Goal: Task Accomplishment & Management: Use online tool/utility

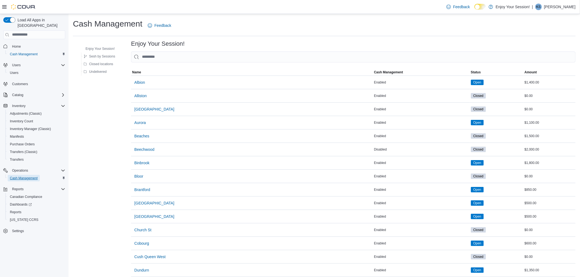
click at [27, 176] on span "Cash Management" at bounding box center [24, 178] width 28 height 4
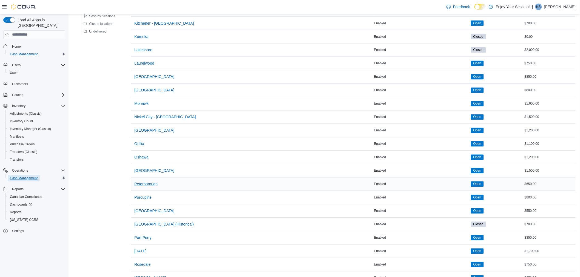
scroll to position [457, 0]
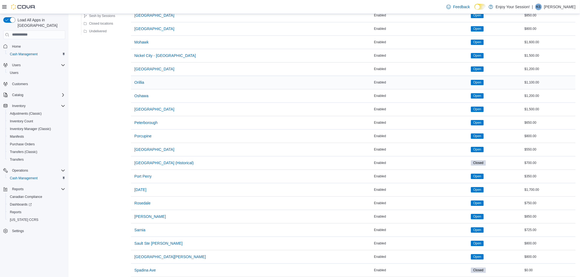
click at [474, 83] on span "Open" at bounding box center [478, 82] width 8 height 5
click at [143, 83] on span "Orillia" at bounding box center [139, 82] width 10 height 5
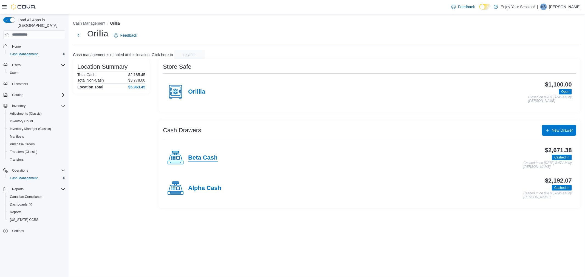
click at [202, 158] on h4 "Beta Cash" at bounding box center [203, 158] width 30 height 7
click at [202, 158] on div "Cash Management Orillia Orillia Feedback Cash management is enabled at this loc…" at bounding box center [327, 113] width 516 height 199
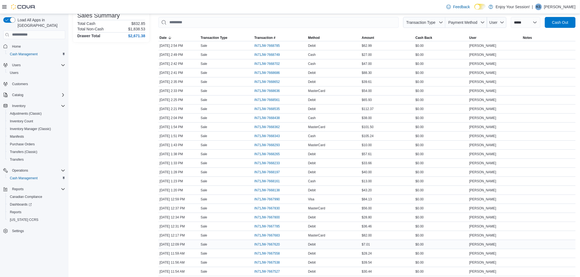
scroll to position [122, 0]
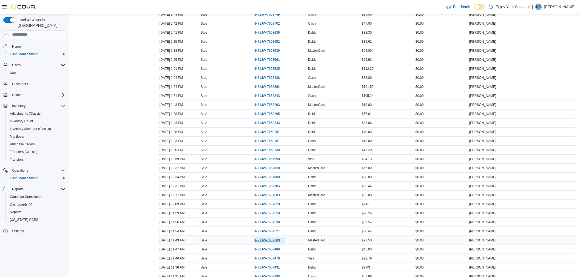
click at [279, 241] on span "IN71JW-7667500" at bounding box center [267, 241] width 26 height 4
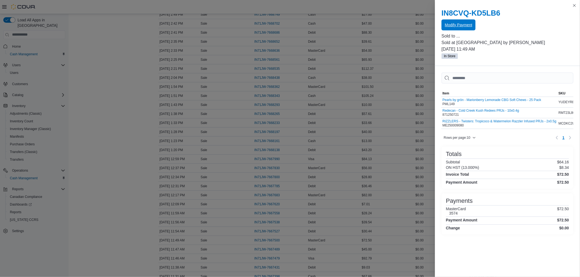
click at [451, 22] on span "Modify Payment" at bounding box center [458, 24] width 27 height 11
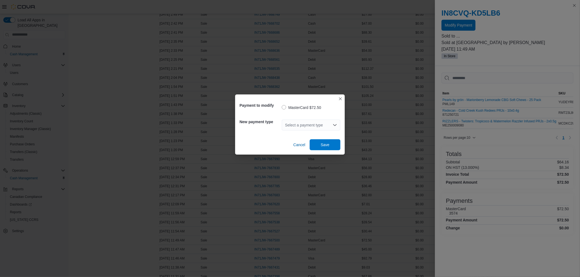
click at [322, 125] on div "Select a payment type" at bounding box center [311, 125] width 59 height 11
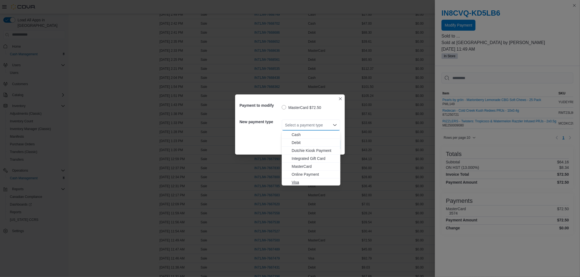
click at [305, 180] on span "Visa" at bounding box center [315, 182] width 46 height 5
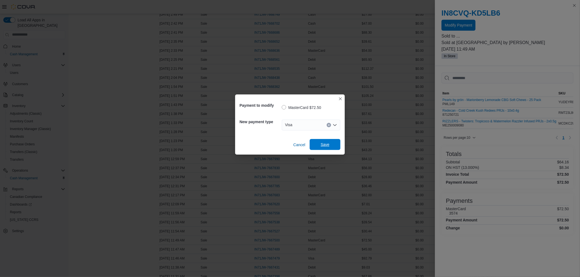
click at [322, 144] on span "Save" at bounding box center [325, 144] width 9 height 5
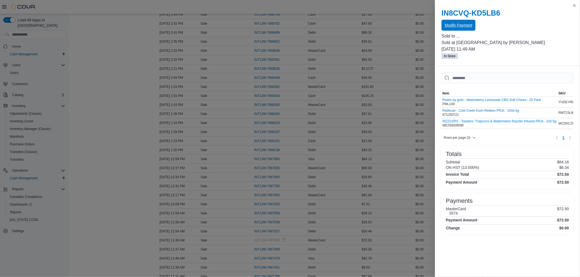
scroll to position [0, 0]
click at [573, 5] on button "Close this dialog" at bounding box center [574, 5] width 7 height 7
click at [573, 7] on button "Close this dialog" at bounding box center [574, 5] width 7 height 7
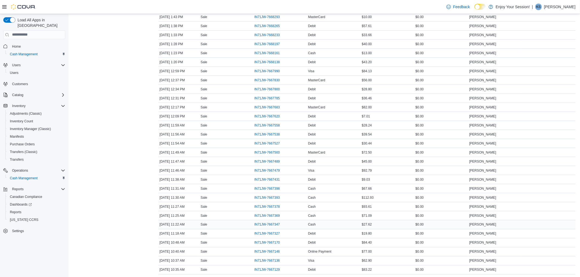
scroll to position [243, 0]
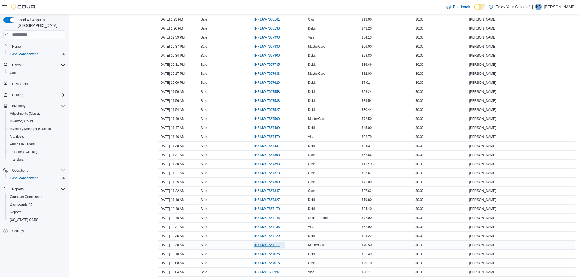
click at [273, 248] on span "IN71JW-7667111" at bounding box center [267, 245] width 26 height 4
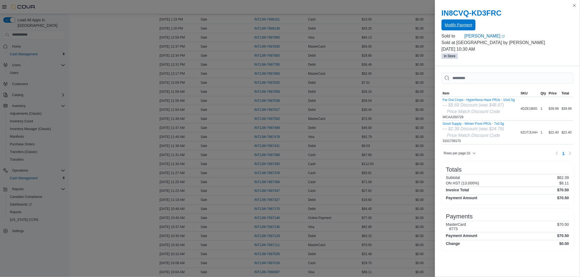
click at [449, 23] on span "Modify Payment" at bounding box center [458, 24] width 27 height 5
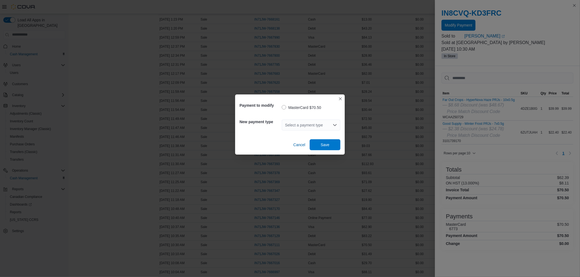
click at [308, 122] on div "Select a payment type" at bounding box center [311, 125] width 59 height 11
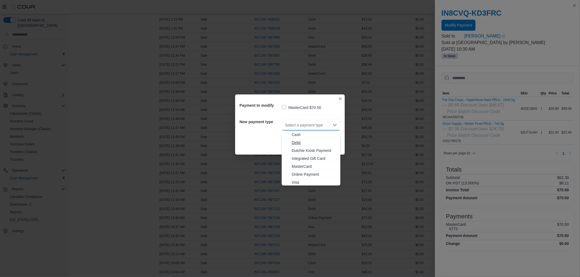
click at [298, 143] on span "Debit" at bounding box center [315, 142] width 46 height 5
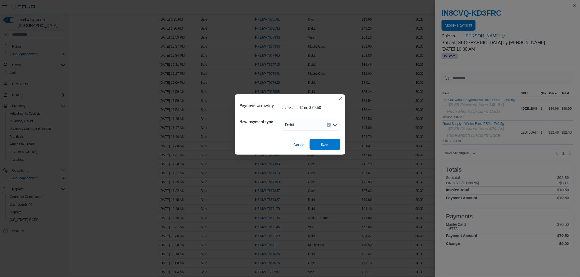
click at [322, 141] on span "Save" at bounding box center [325, 144] width 24 height 11
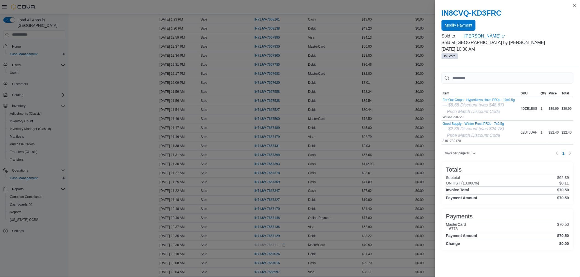
scroll to position [0, 0]
click at [573, 7] on button "Close this dialog" at bounding box center [574, 5] width 7 height 7
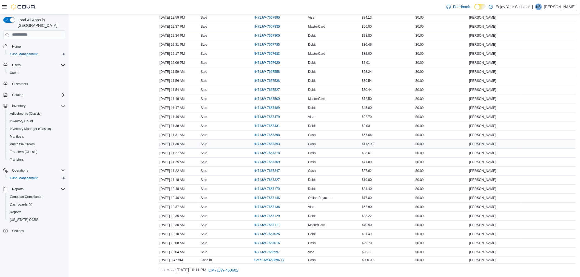
scroll to position [274, 0]
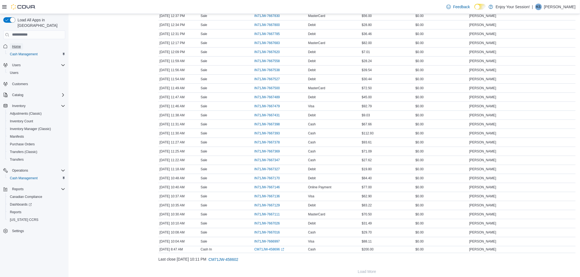
click at [20, 44] on span "Home" at bounding box center [16, 46] width 9 height 4
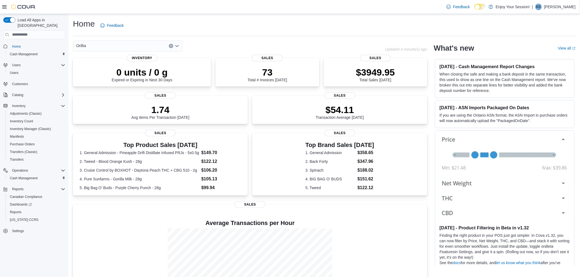
scroll to position [45, 0]
